Goal: Task Accomplishment & Management: Complete application form

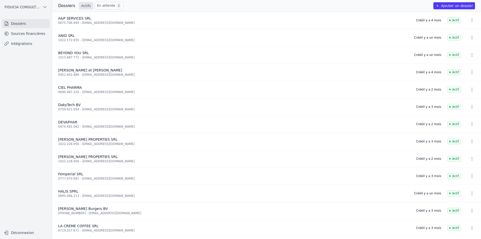
click at [28, 32] on link "Sources financières" at bounding box center [26, 33] width 48 height 9
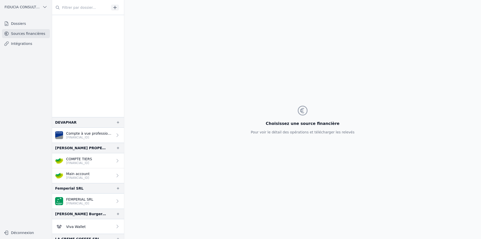
scroll to position [134, 0]
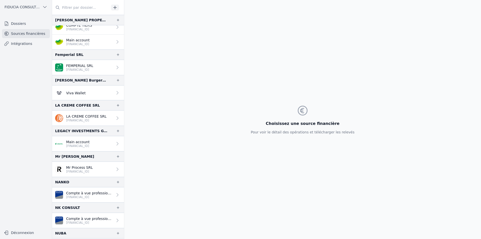
click at [32, 21] on link "Dossiers" at bounding box center [26, 23] width 48 height 9
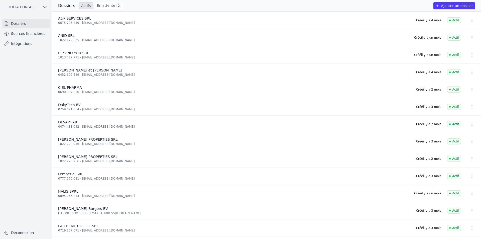
click at [449, 7] on button "Ajouter un dossier" at bounding box center [454, 5] width 42 height 7
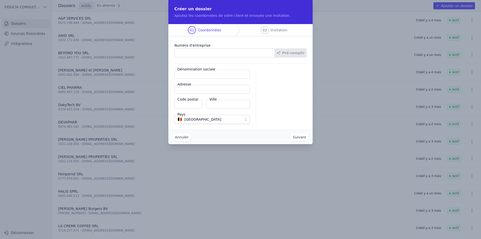
click at [201, 51] on input "Numéro d'entreprise" at bounding box center [224, 52] width 100 height 9
paste input "1026.128.257"
type input "1026.128.257"
click at [293, 50] on button "Pré-remplir" at bounding box center [291, 52] width 32 height 9
type input "Pharmacie Coccinelle SRL"
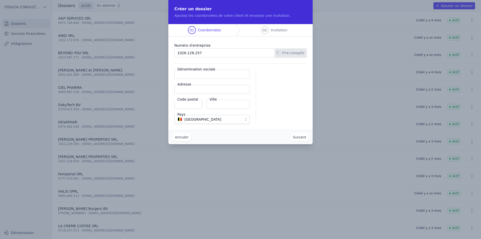
type input "[STREET_ADDRESS]"
type input "1170"
type input "Watermael-Boitsfort"
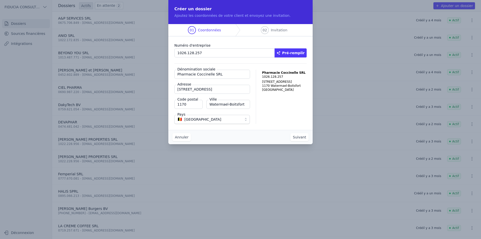
click at [296, 138] on button "Suivant" at bounding box center [299, 137] width 18 height 8
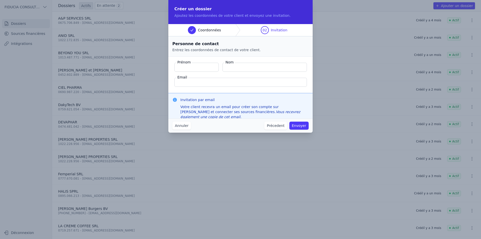
click at [248, 66] on input "Nom" at bounding box center [264, 67] width 84 height 9
paste input "TOUADI"
type input "TOUADI"
click at [208, 68] on input "Prénom" at bounding box center [196, 67] width 44 height 9
paste input "[PERSON_NAME]"
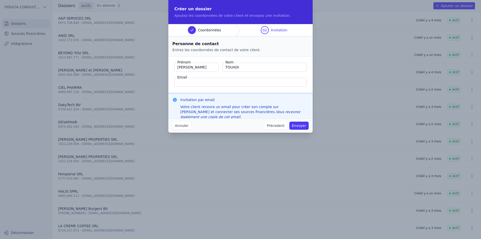
click at [182, 68] on input "[PERSON_NAME]" at bounding box center [196, 67] width 44 height 9
type input "[PERSON_NAME]"
click at [209, 82] on input "Email" at bounding box center [240, 82] width 133 height 9
paste input "[DOMAIN_NAME][EMAIL_ADDRESS][DOMAIN_NAME]"
type input "[DOMAIN_NAME][EMAIL_ADDRESS][DOMAIN_NAME]"
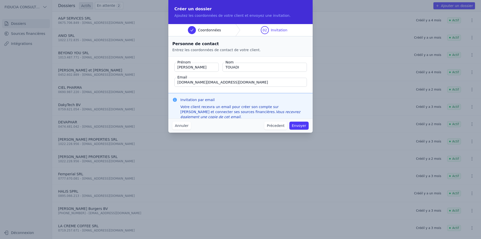
click at [295, 125] on button "Envoyer" at bounding box center [298, 126] width 19 height 8
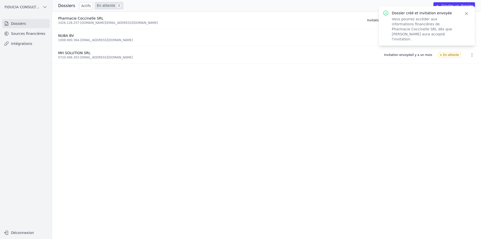
click at [466, 14] on icon "button" at bounding box center [466, 13] width 5 height 5
